Goal: Information Seeking & Learning: Check status

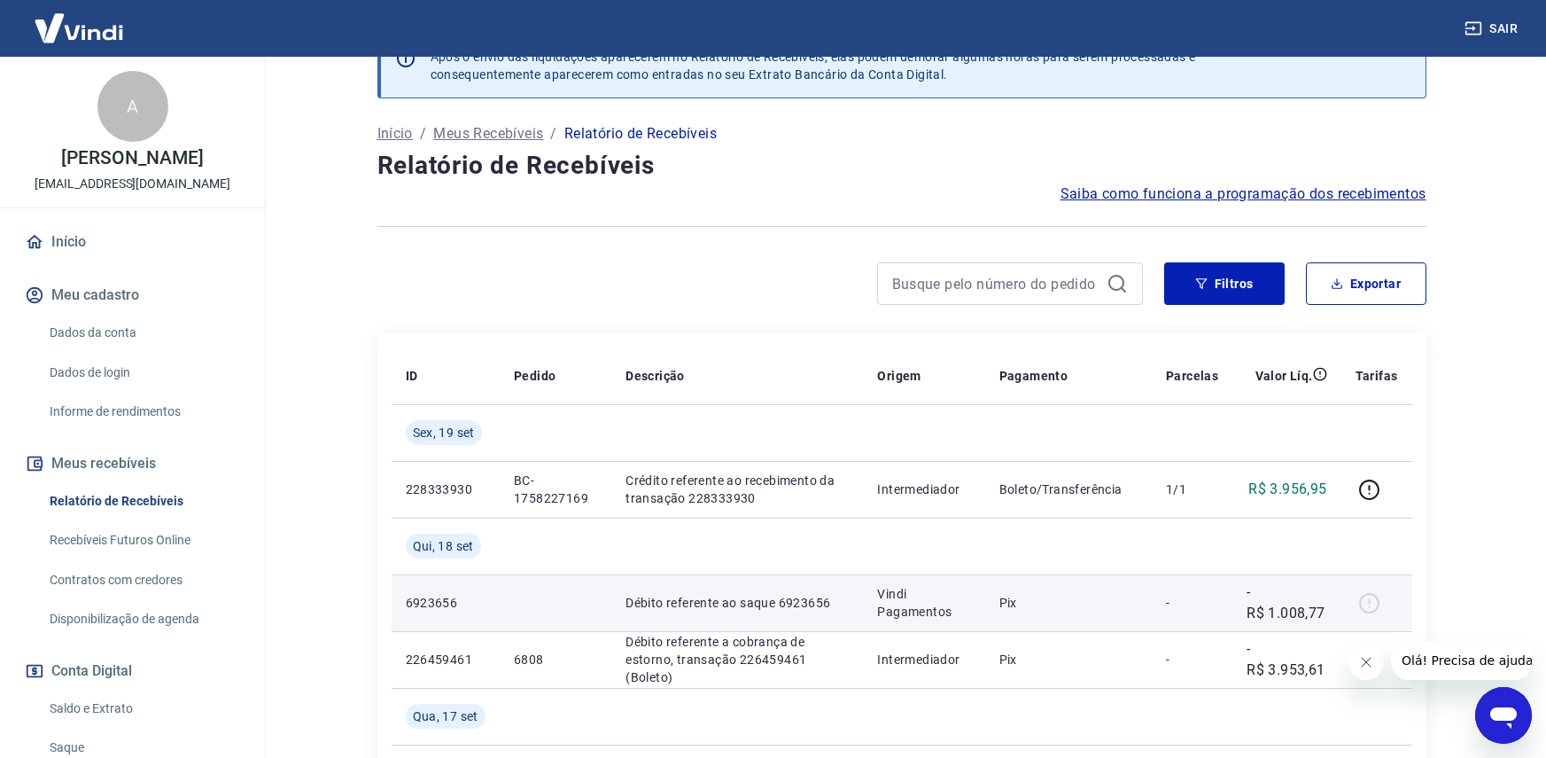
scroll to position [89, 0]
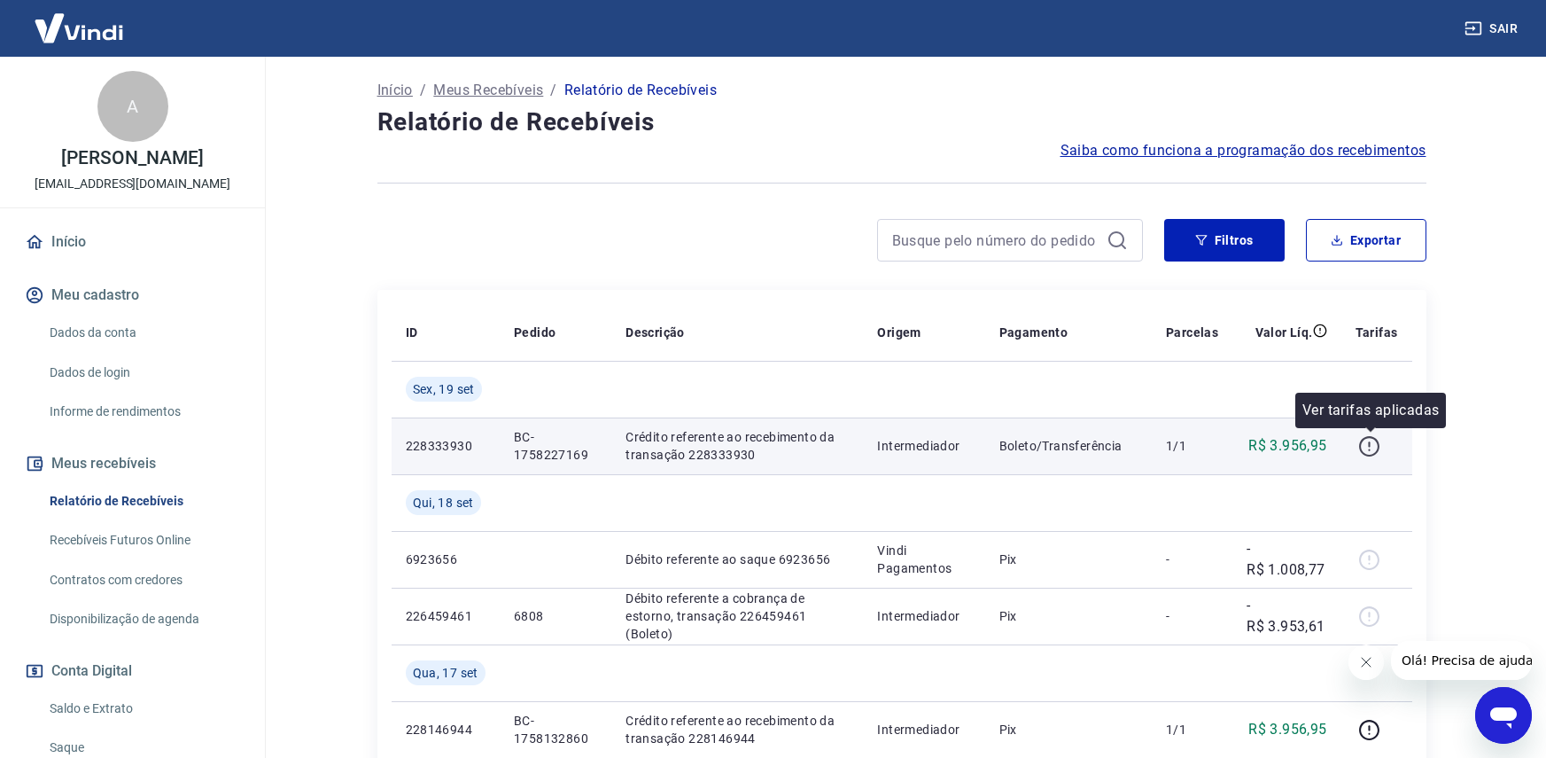
click at [1368, 446] on icon "button" at bounding box center [1369, 446] width 22 height 22
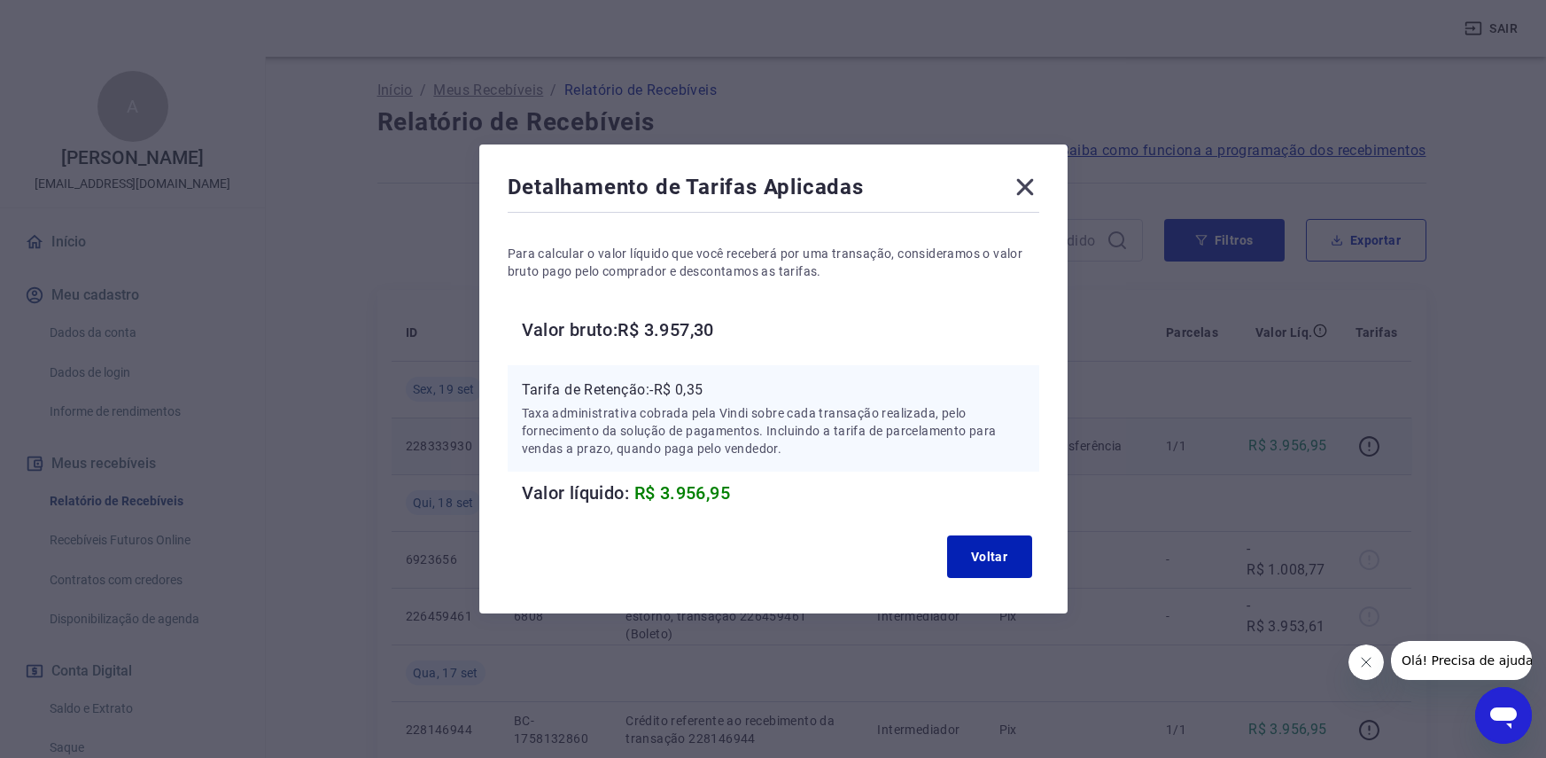
click at [1039, 188] on icon at bounding box center [1025, 187] width 28 height 28
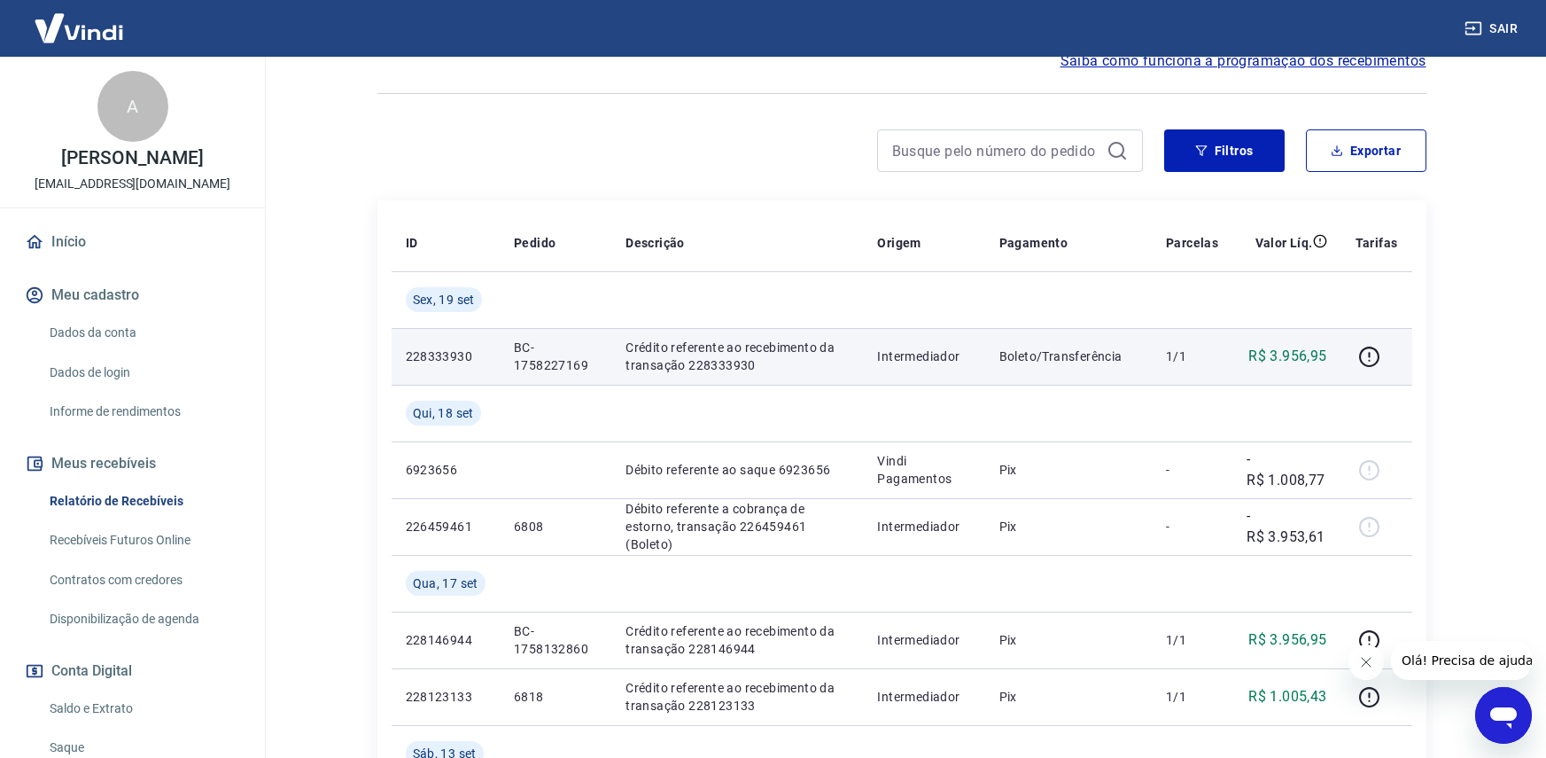
scroll to position [177, 0]
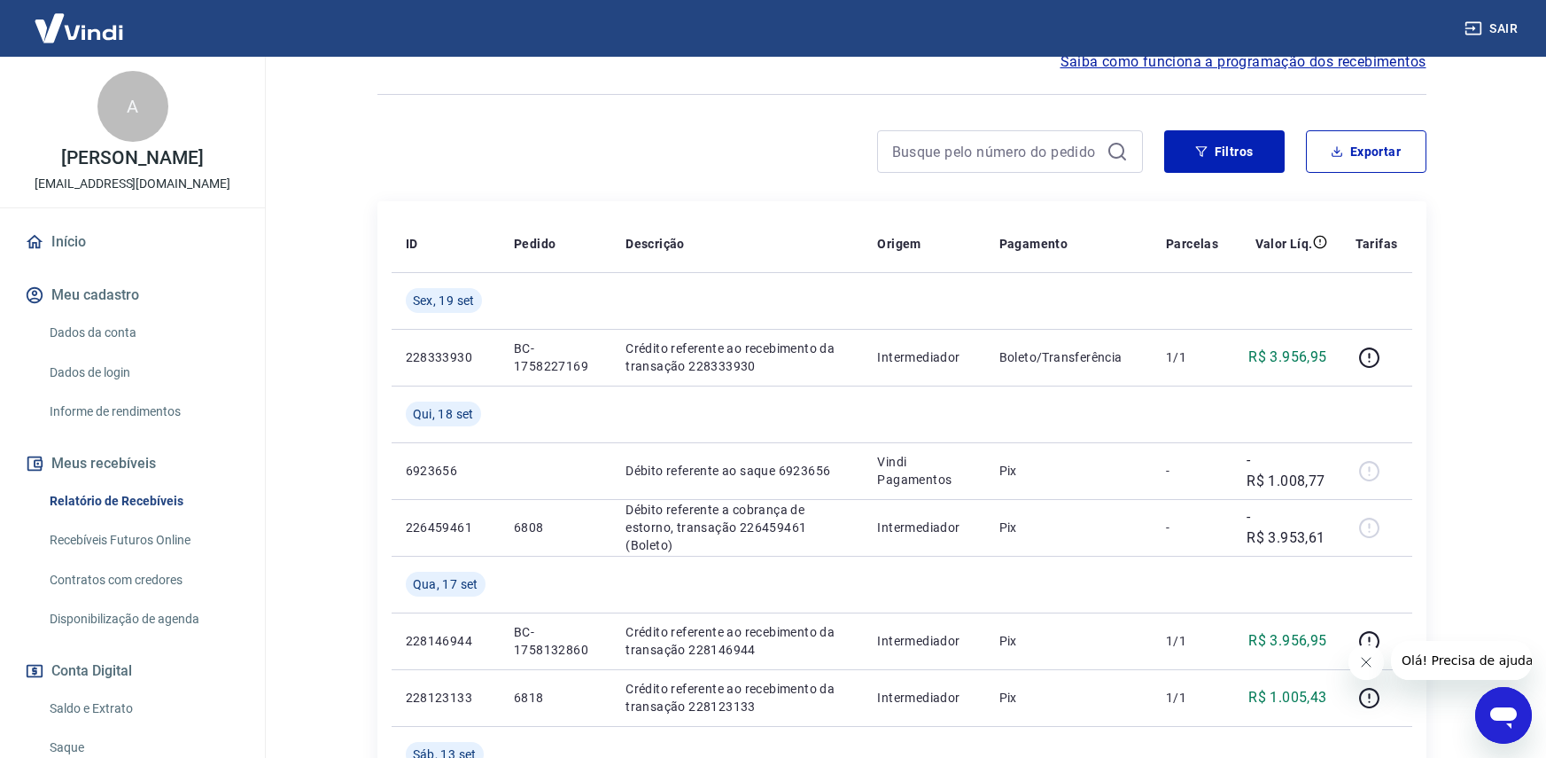
click at [115, 19] on img at bounding box center [78, 28] width 115 height 54
